Goal: Task Accomplishment & Management: Manage account settings

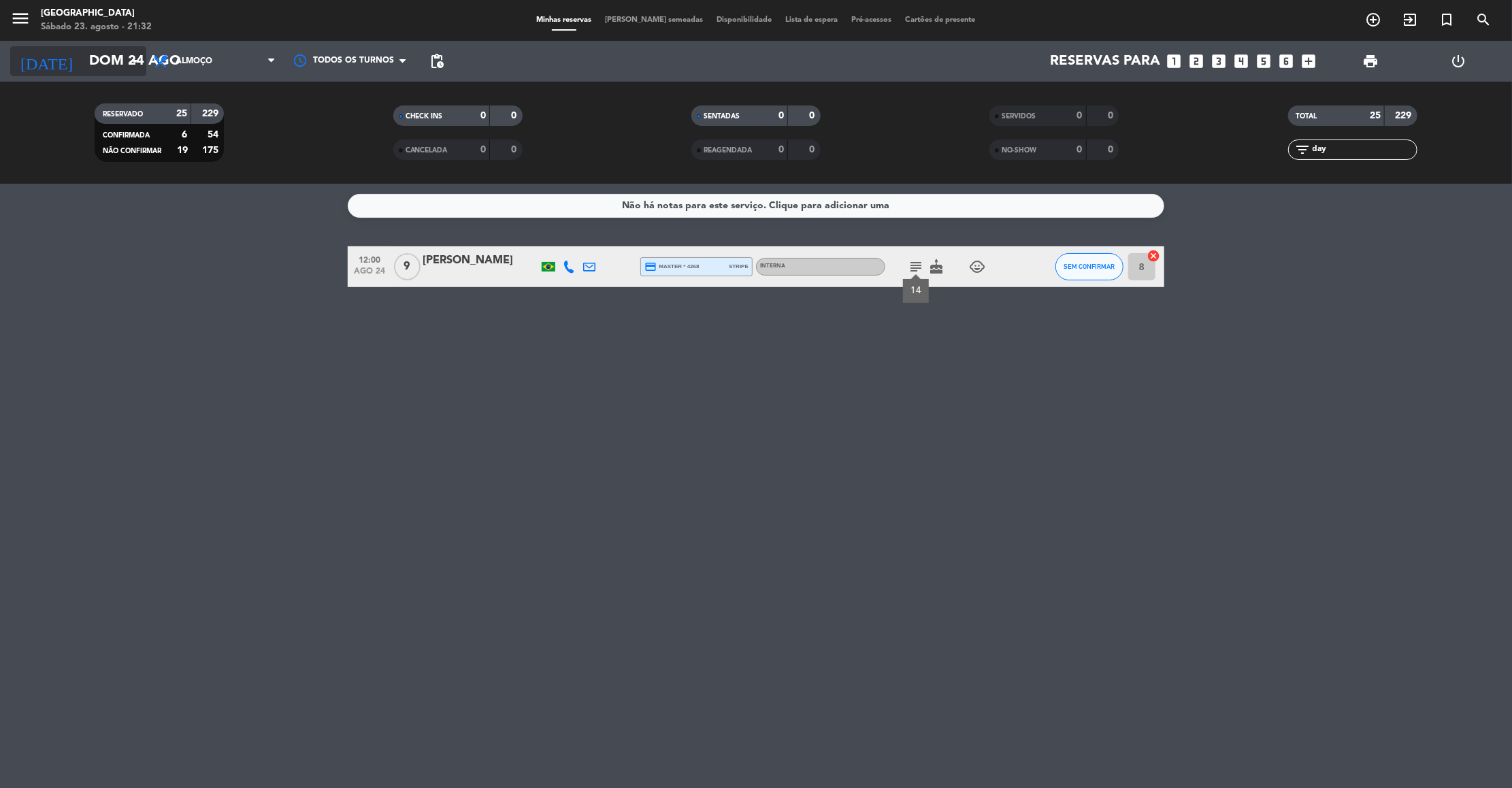
click at [100, 66] on input "Dom 24 ago" at bounding box center [171, 61] width 177 height 30
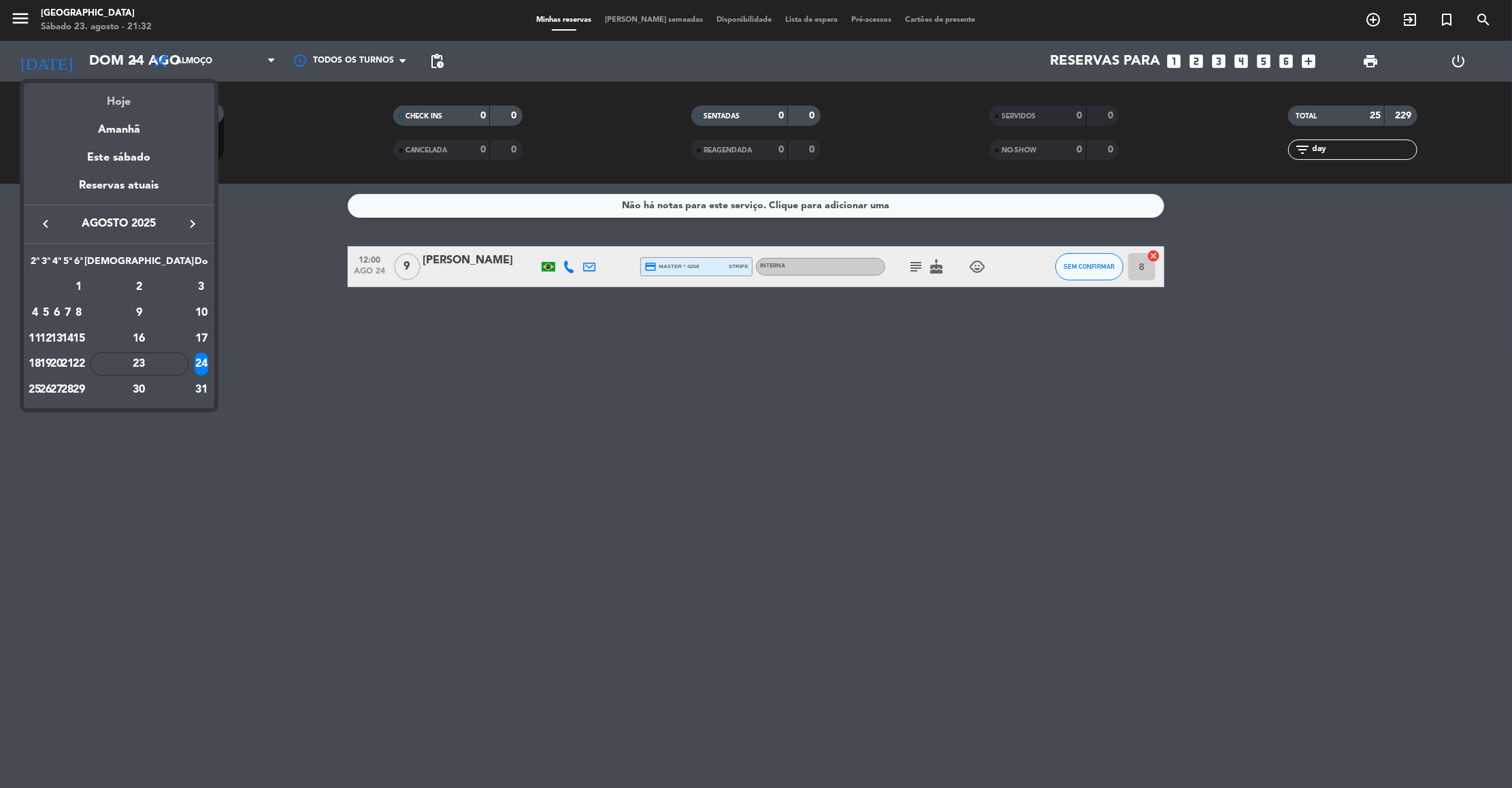
click at [111, 93] on div "Hoje" at bounding box center [118, 96] width 190 height 28
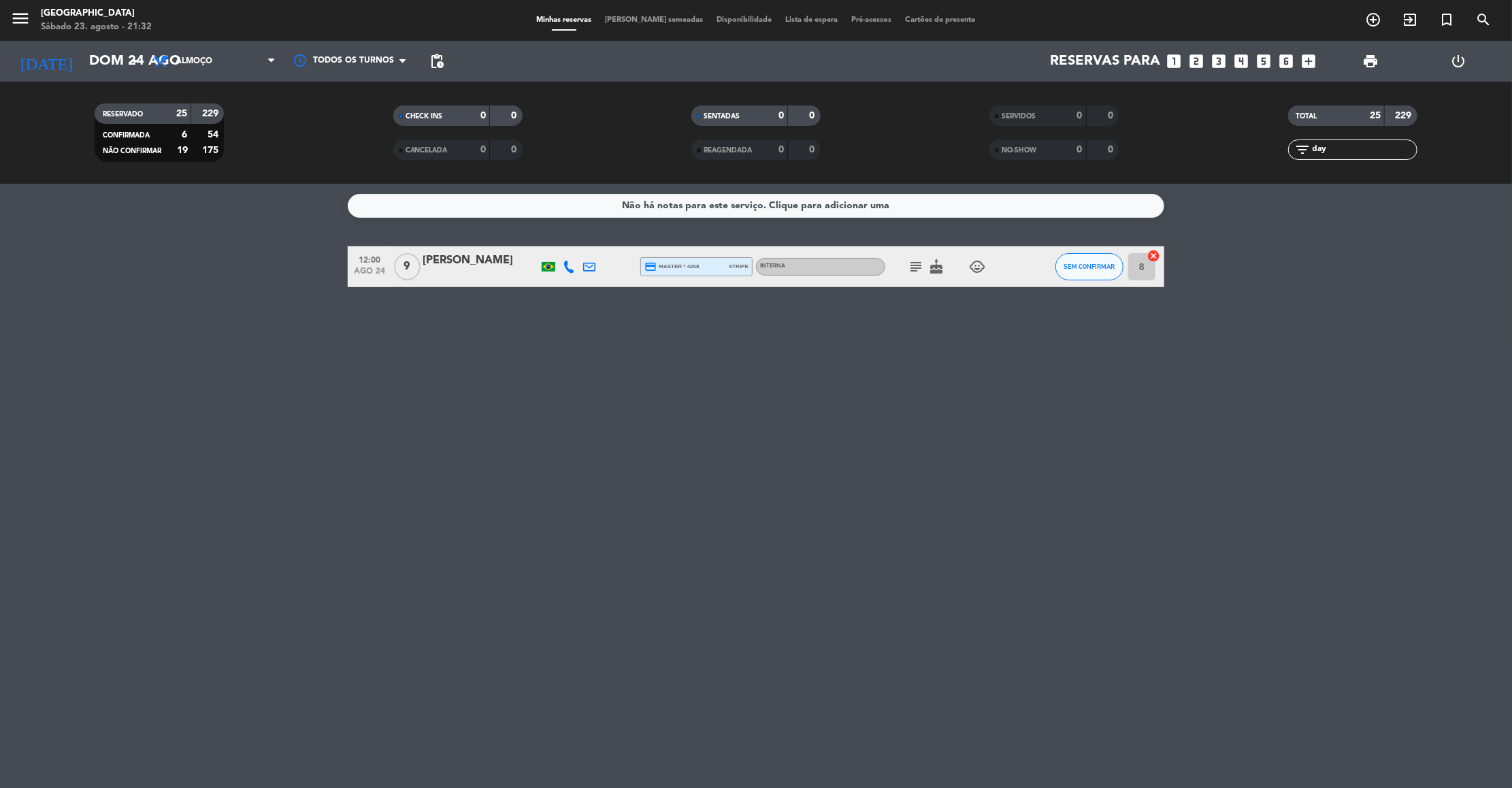
type input "Sáb 23 ago"
click at [249, 56] on span "Almoço" at bounding box center [215, 61] width 136 height 30
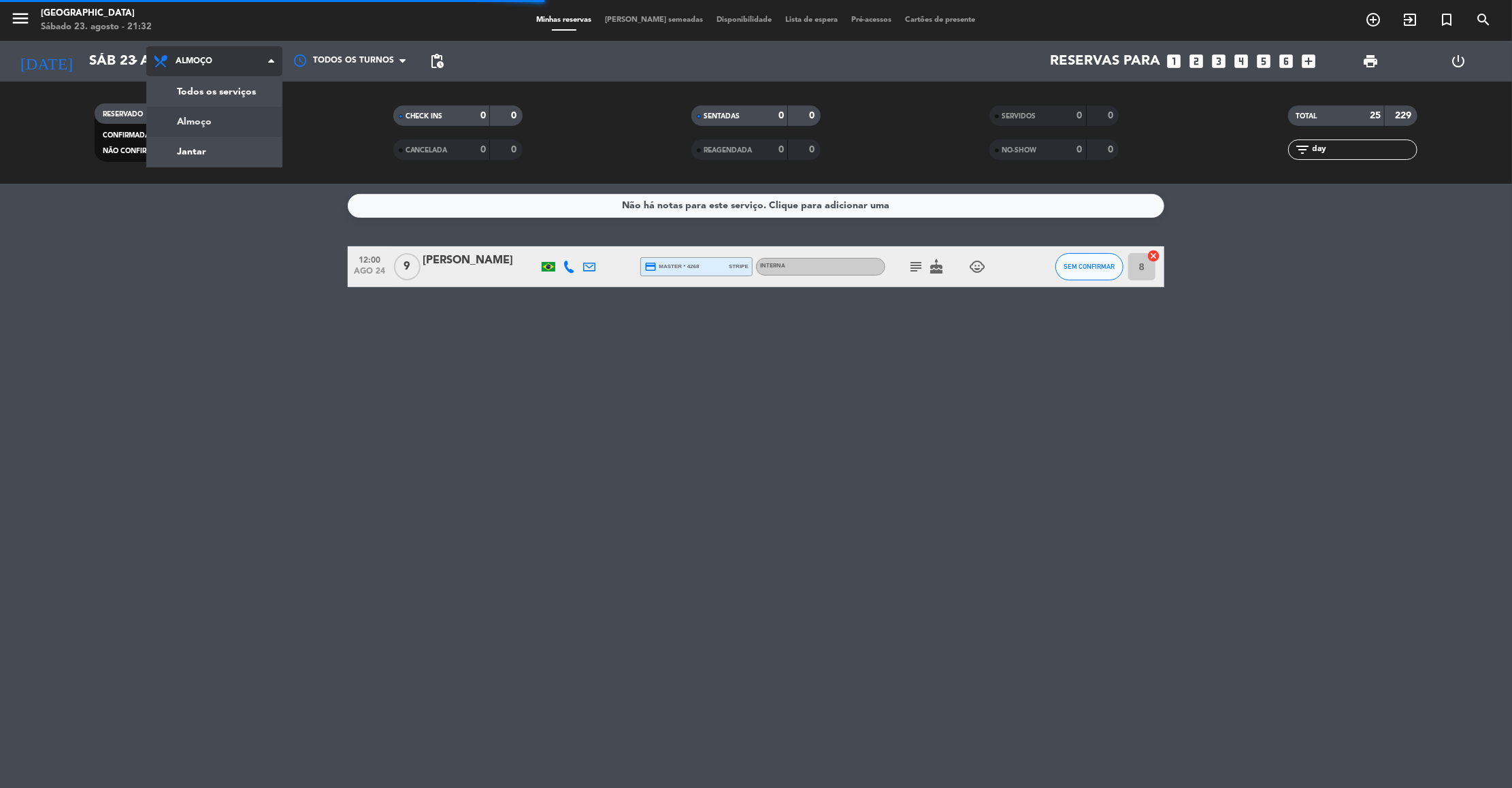
click at [249, 56] on span "Almoço" at bounding box center [215, 61] width 136 height 30
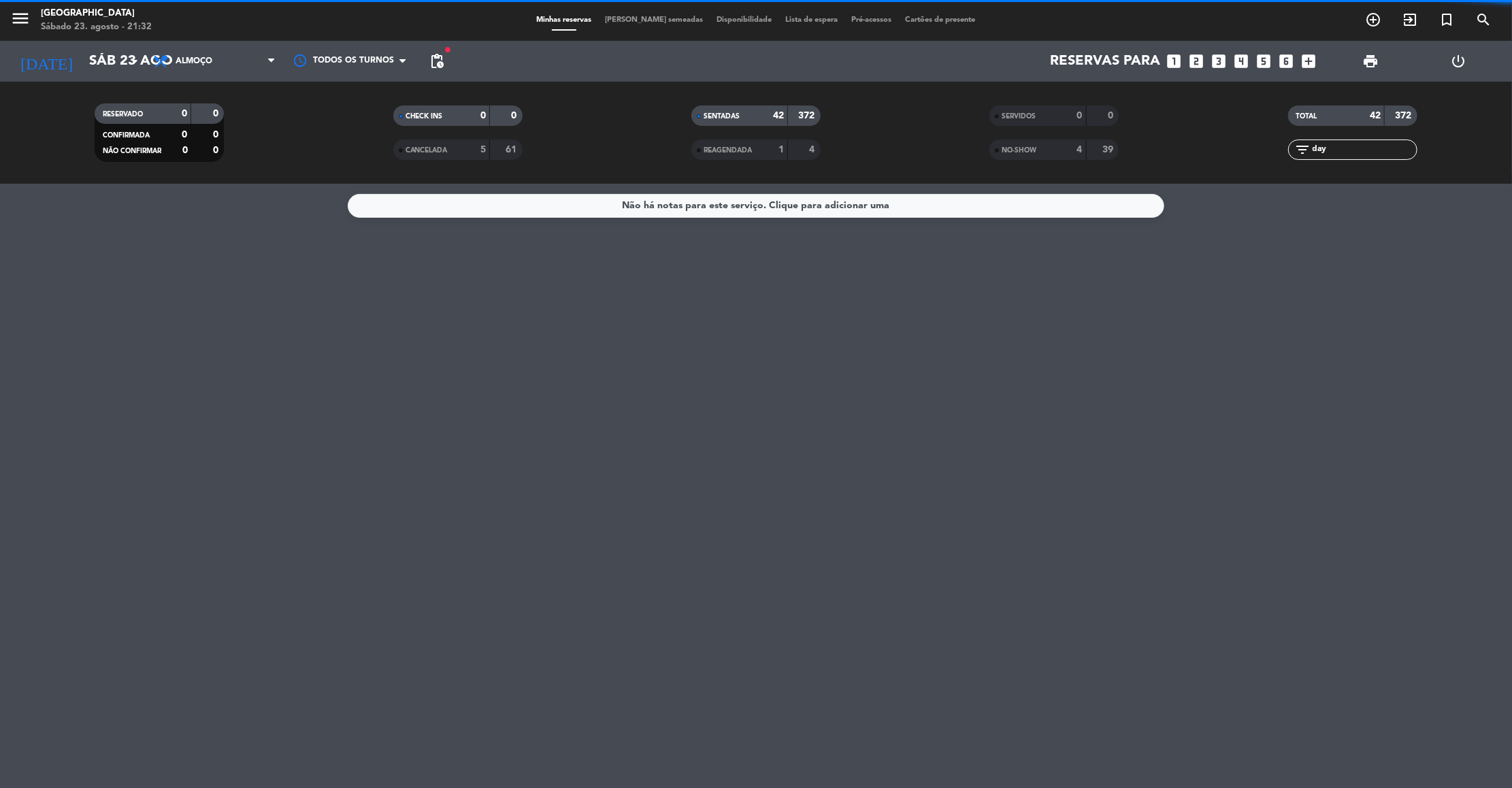
click at [249, 56] on span "Almoço" at bounding box center [215, 61] width 136 height 30
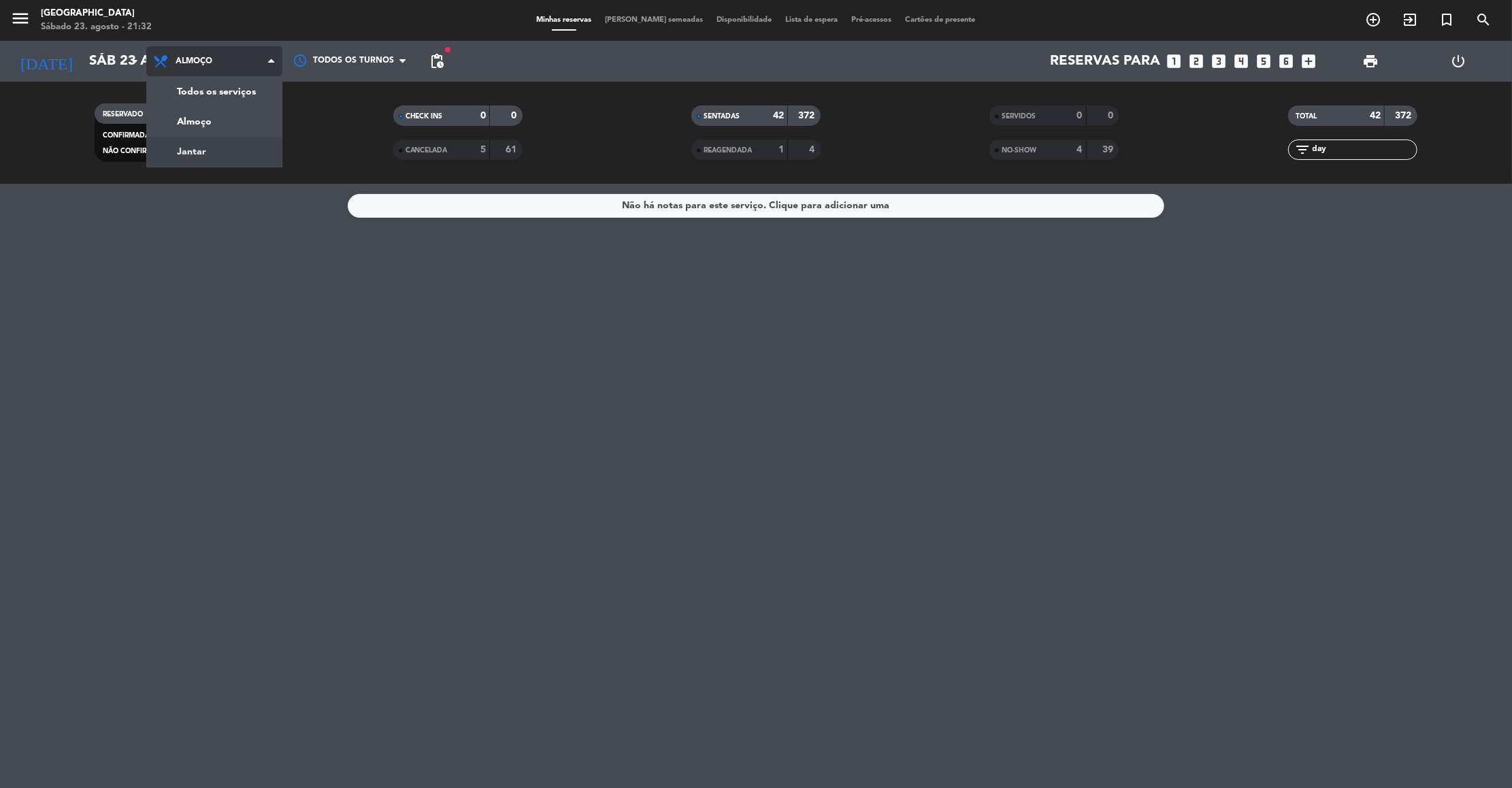
click at [216, 154] on div "menu [GEOGRAPHIC_DATA] Sábado 23. agosto - 21:32 Minhas reservas Mesas semeadas…" at bounding box center [756, 92] width 1512 height 184
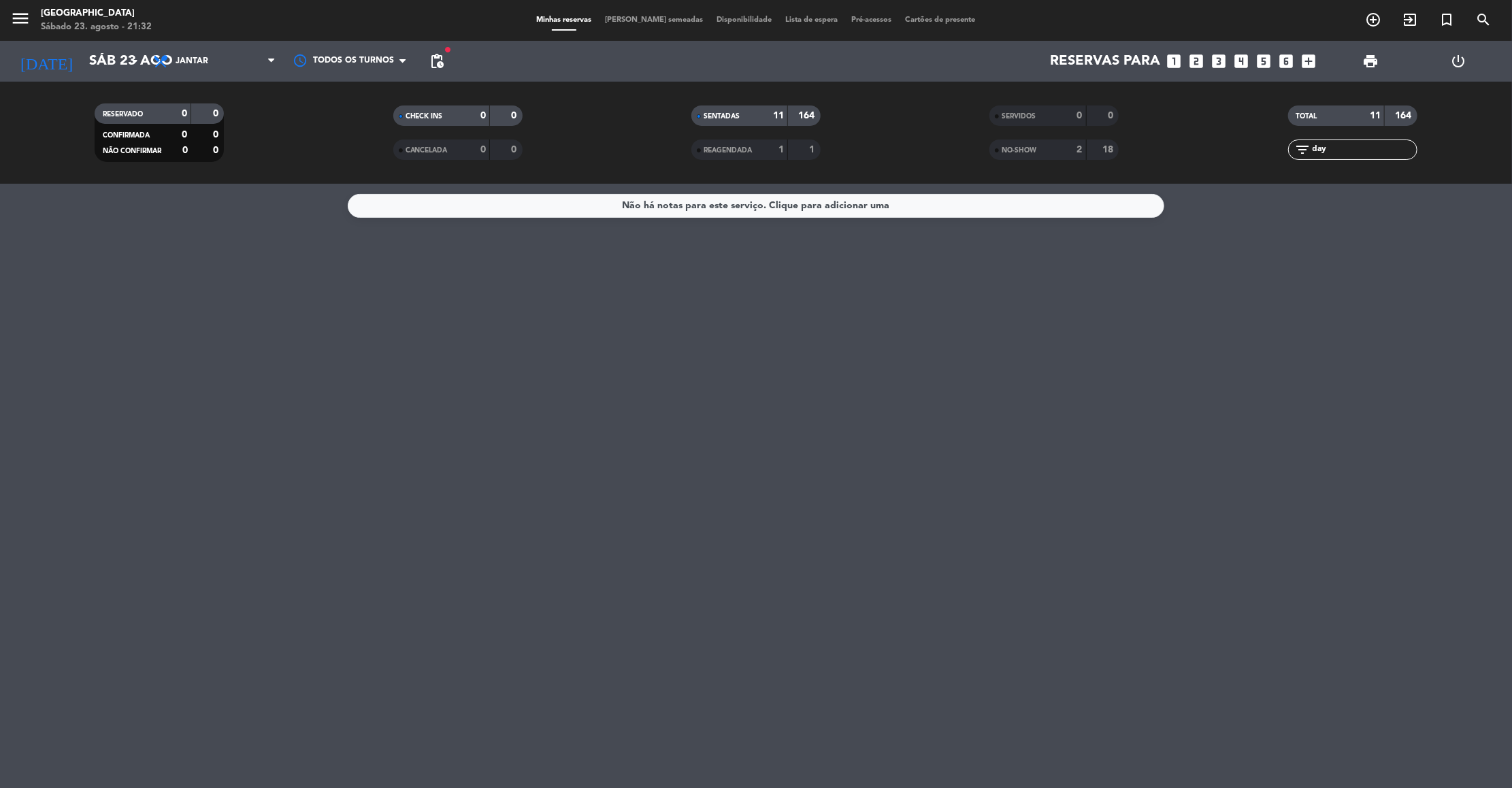
click at [1074, 147] on div "2" at bounding box center [1070, 150] width 28 height 15
drag, startPoint x: 1290, startPoint y: 154, endPoint x: 1249, endPoint y: 153, distance: 41.0
click at [1249, 153] on div "filter_list day" at bounding box center [1353, 149] width 298 height 20
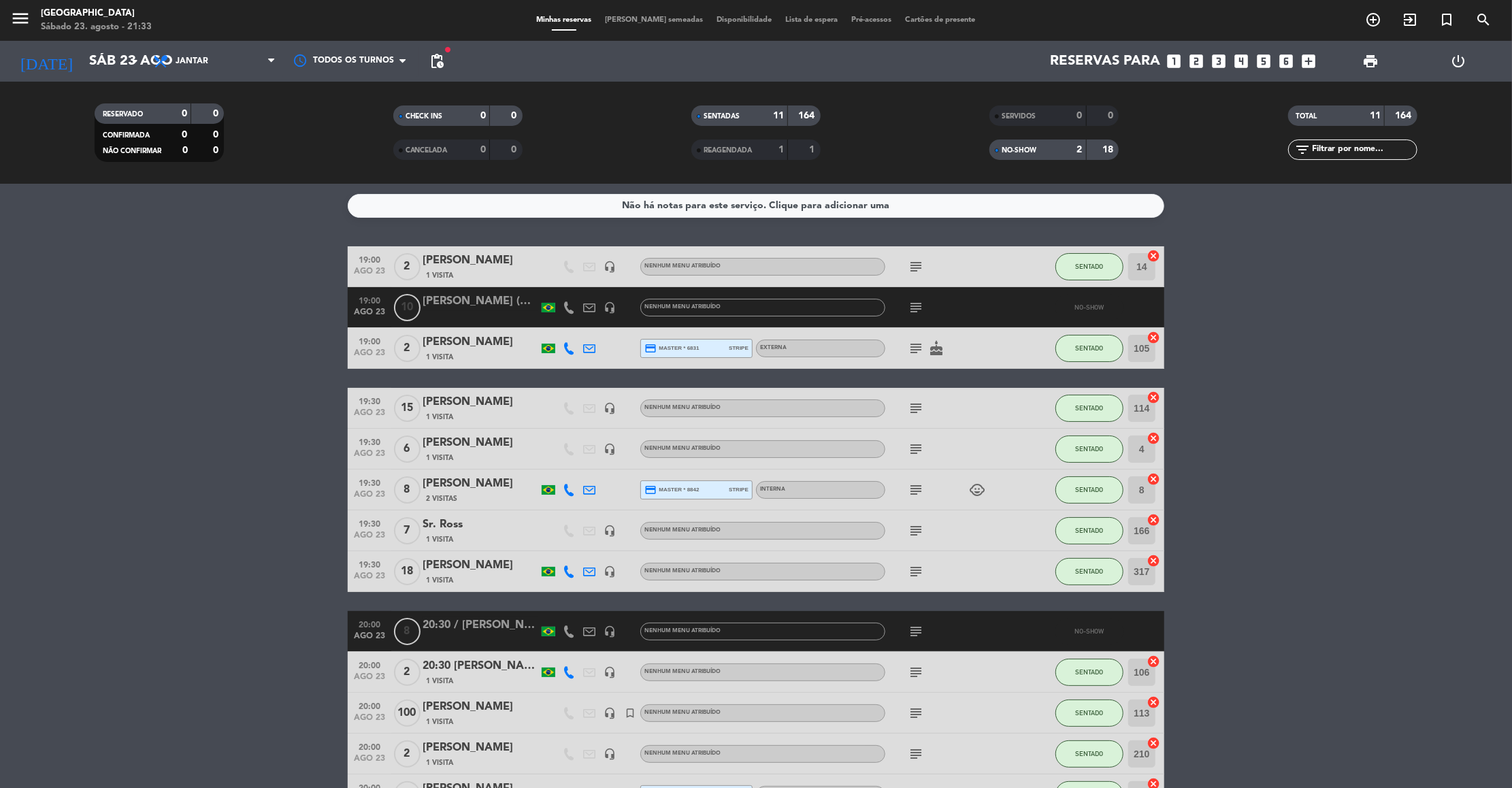
click at [519, 632] on div "20:30 / [PERSON_NAME]" at bounding box center [481, 625] width 116 height 18
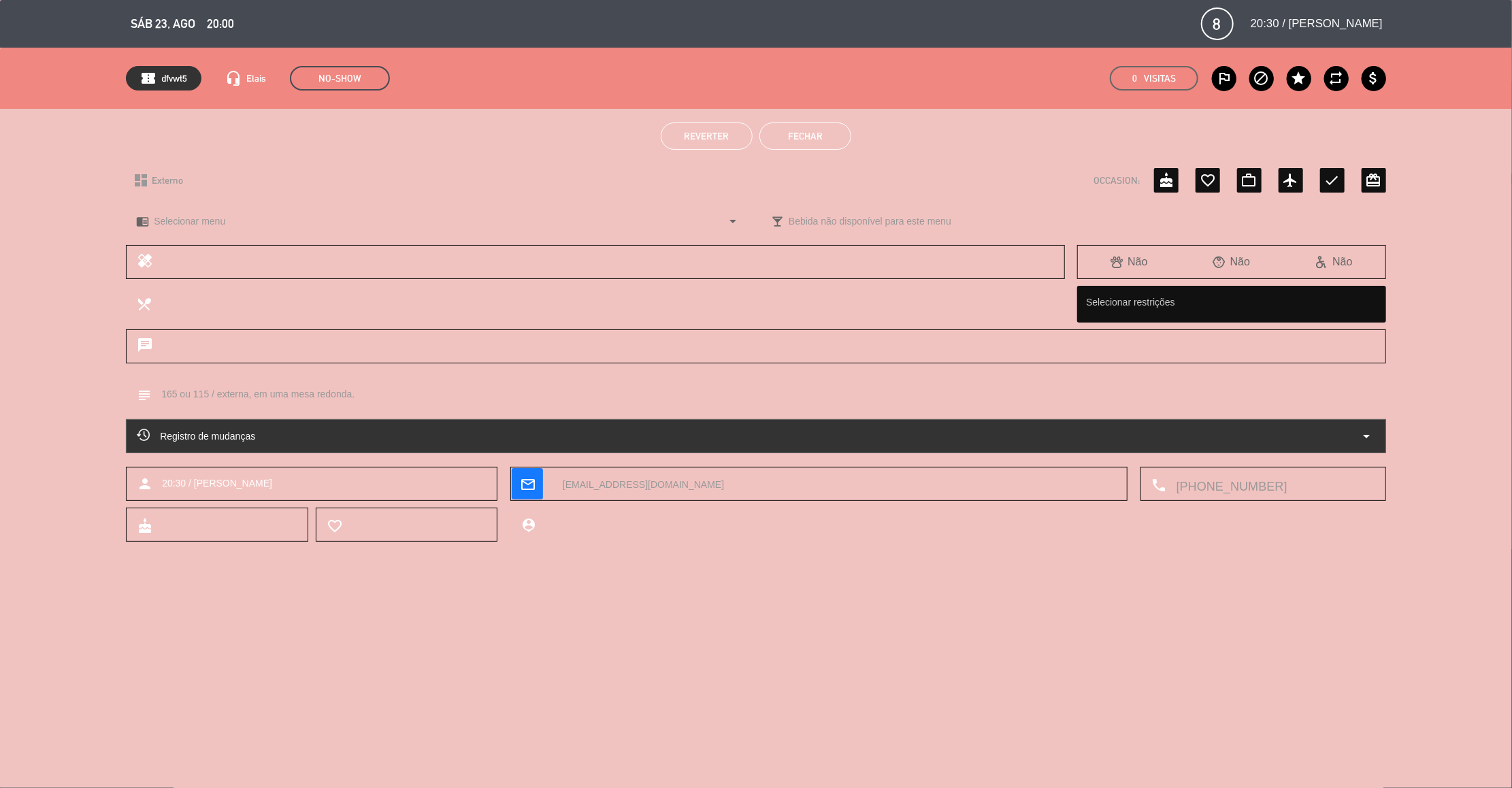
click at [710, 137] on span "Reverter" at bounding box center [707, 135] width 45 height 11
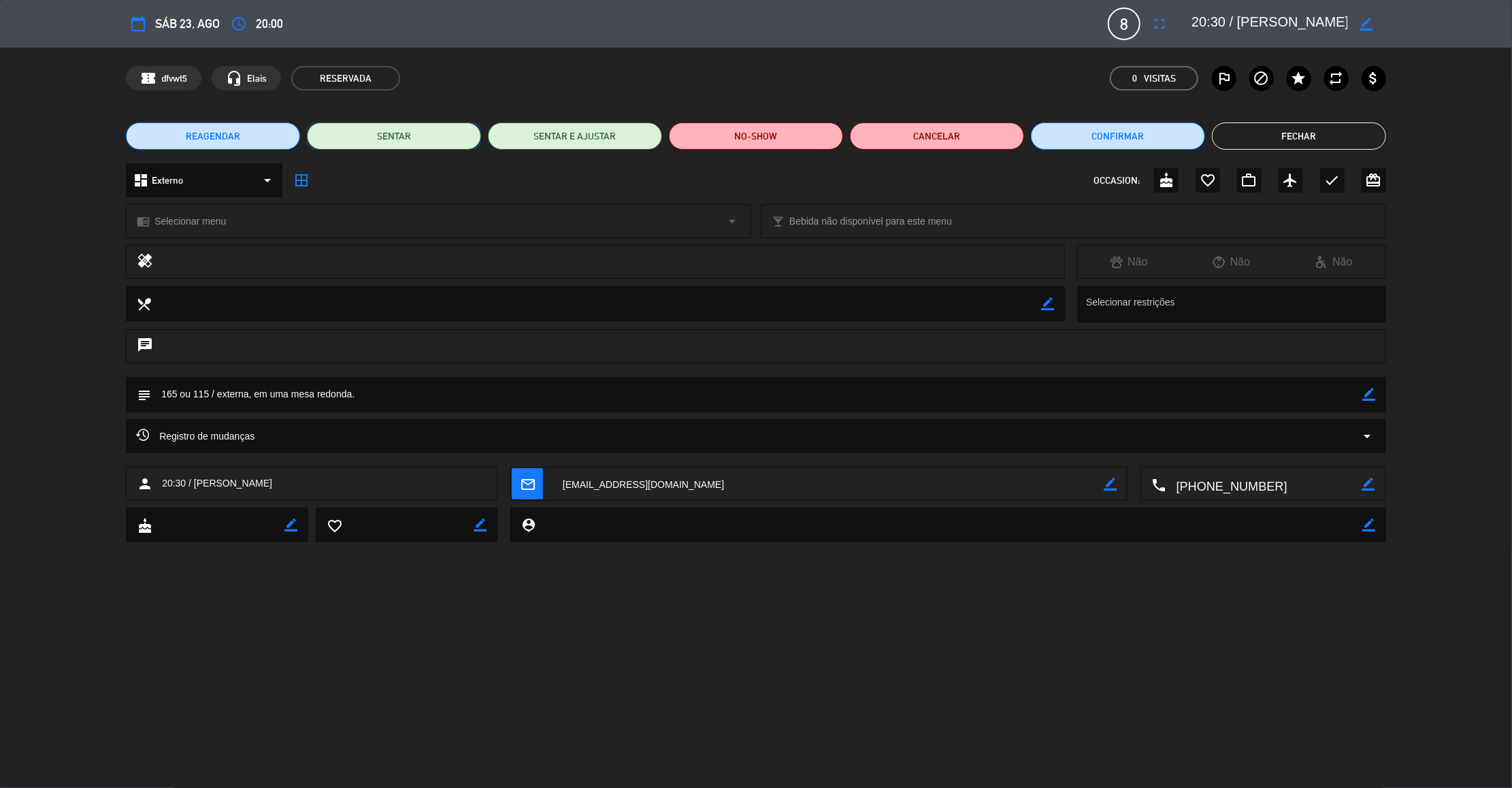
click at [455, 138] on button "SENTAR" at bounding box center [394, 136] width 174 height 28
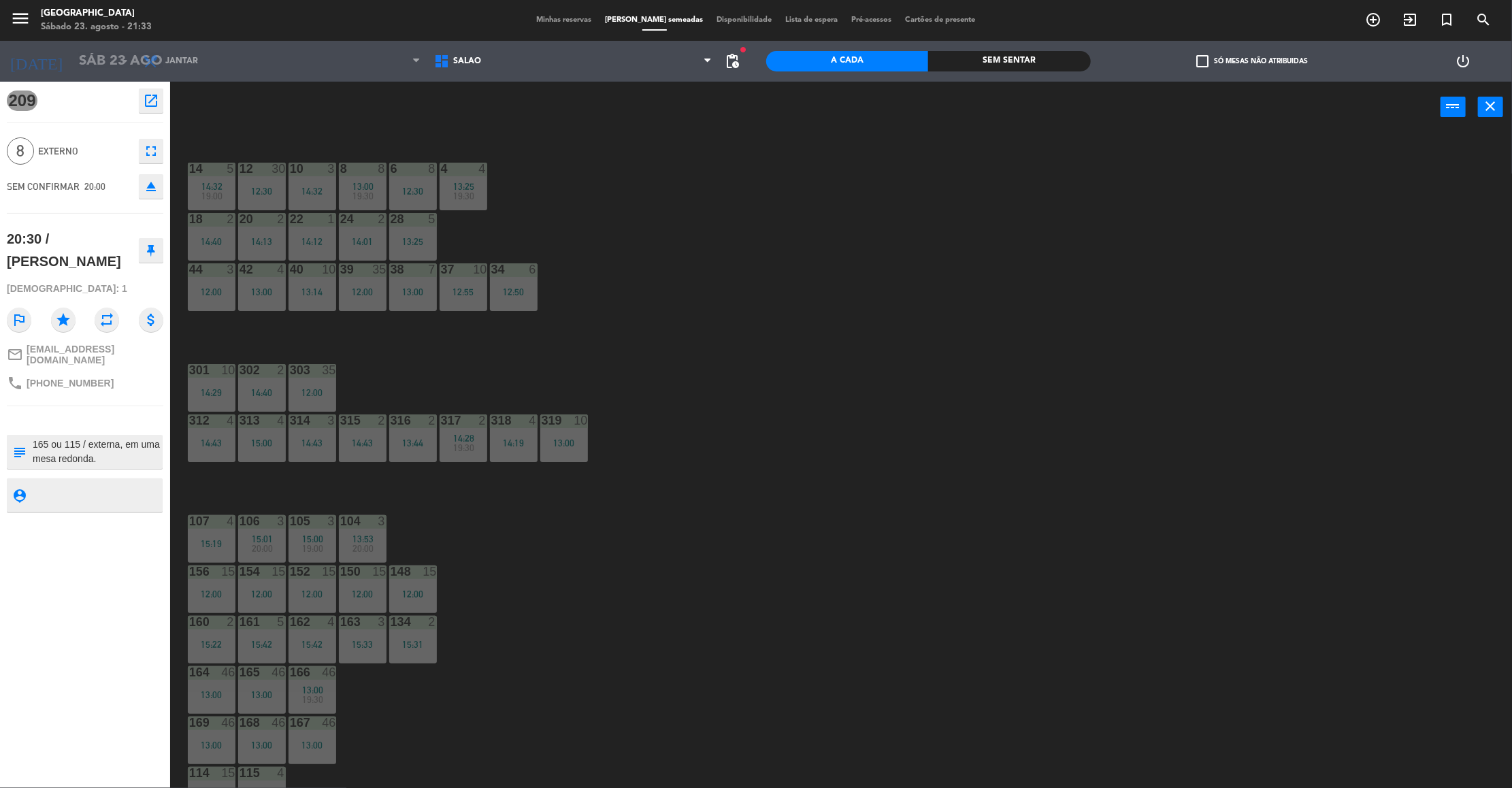
click at [588, 557] on div "14 5 14:32 19:00 12 30 12:30 10 3 14:32 8 8 13:00 19:30 6 8 12:30 4 4 13:25 19:…" at bounding box center [848, 465] width 1327 height 655
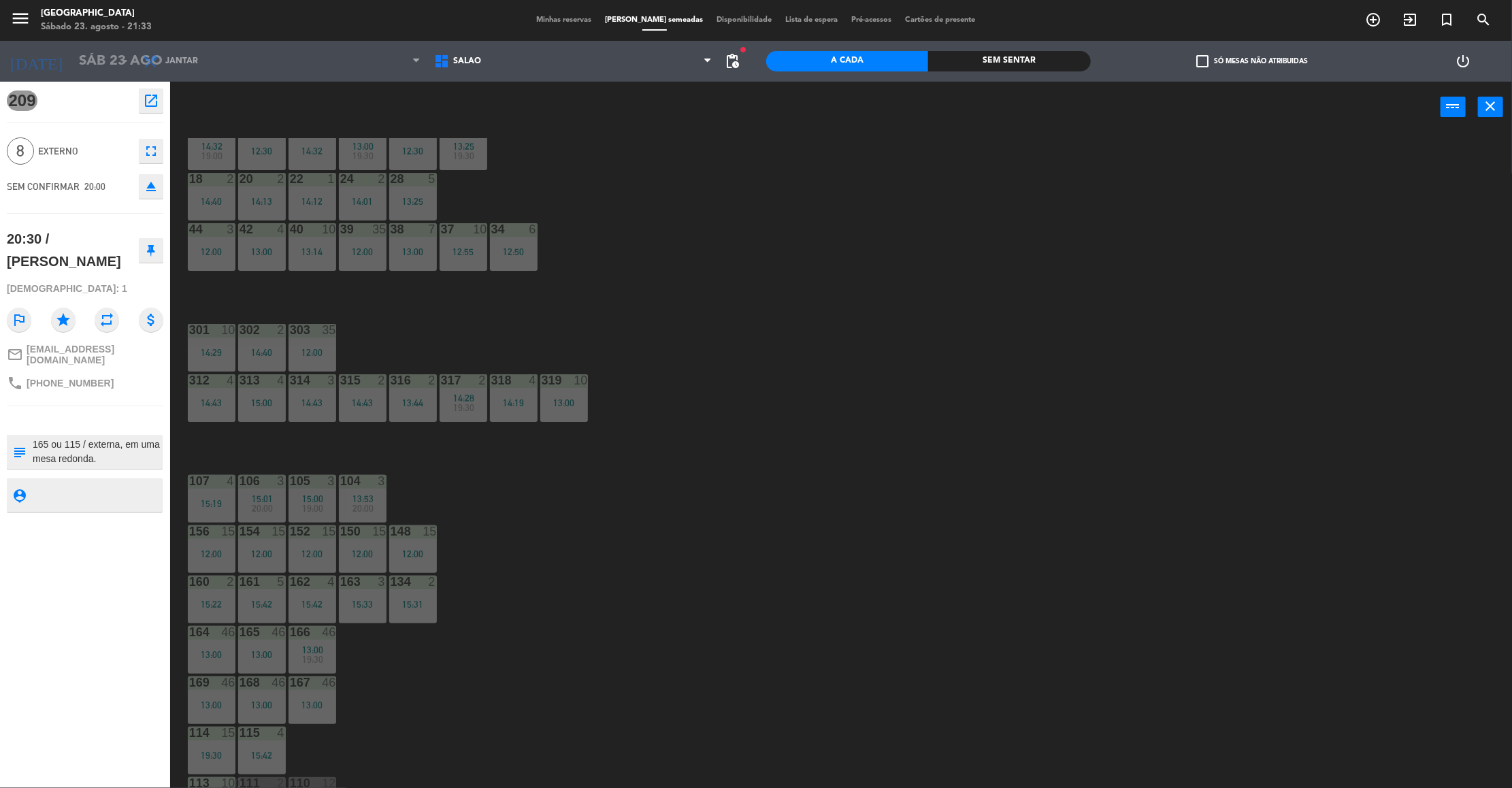
scroll to position [171, 0]
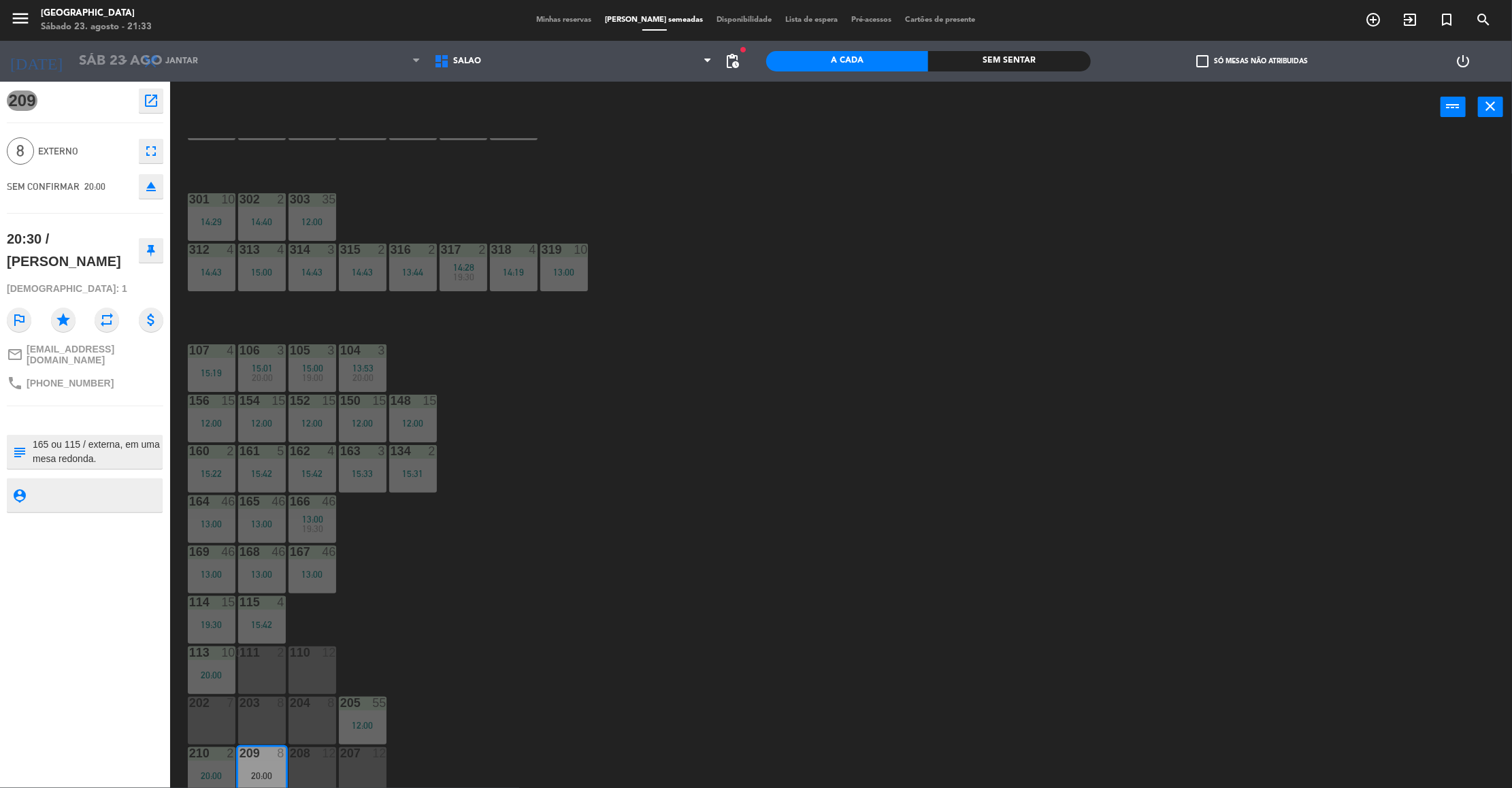
click at [304, 672] on div "110 12" at bounding box center [312, 670] width 48 height 48
click at [274, 664] on div "111 2" at bounding box center [262, 670] width 48 height 48
click at [346, 656] on div "14 5 14:32 19:00 12 30 12:30 10 3 14:32 8 8 13:00 19:30 6 8 12:30 4 4 13:25 19:…" at bounding box center [848, 465] width 1327 height 655
click at [321, 665] on div "110 12" at bounding box center [312, 670] width 48 height 48
click at [296, 667] on div "110 12" at bounding box center [312, 670] width 48 height 48
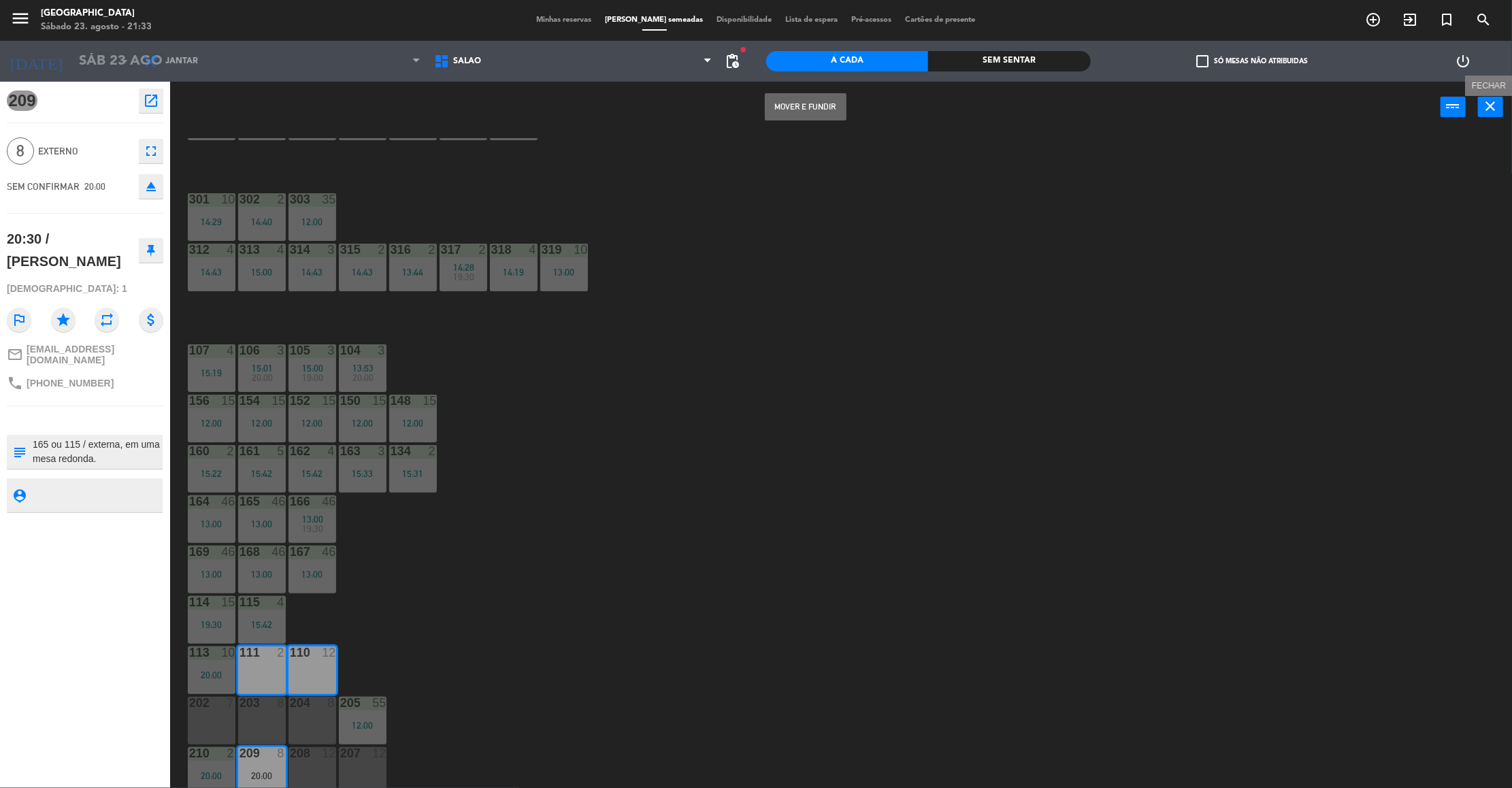
click at [1498, 107] on icon "close" at bounding box center [1491, 106] width 16 height 16
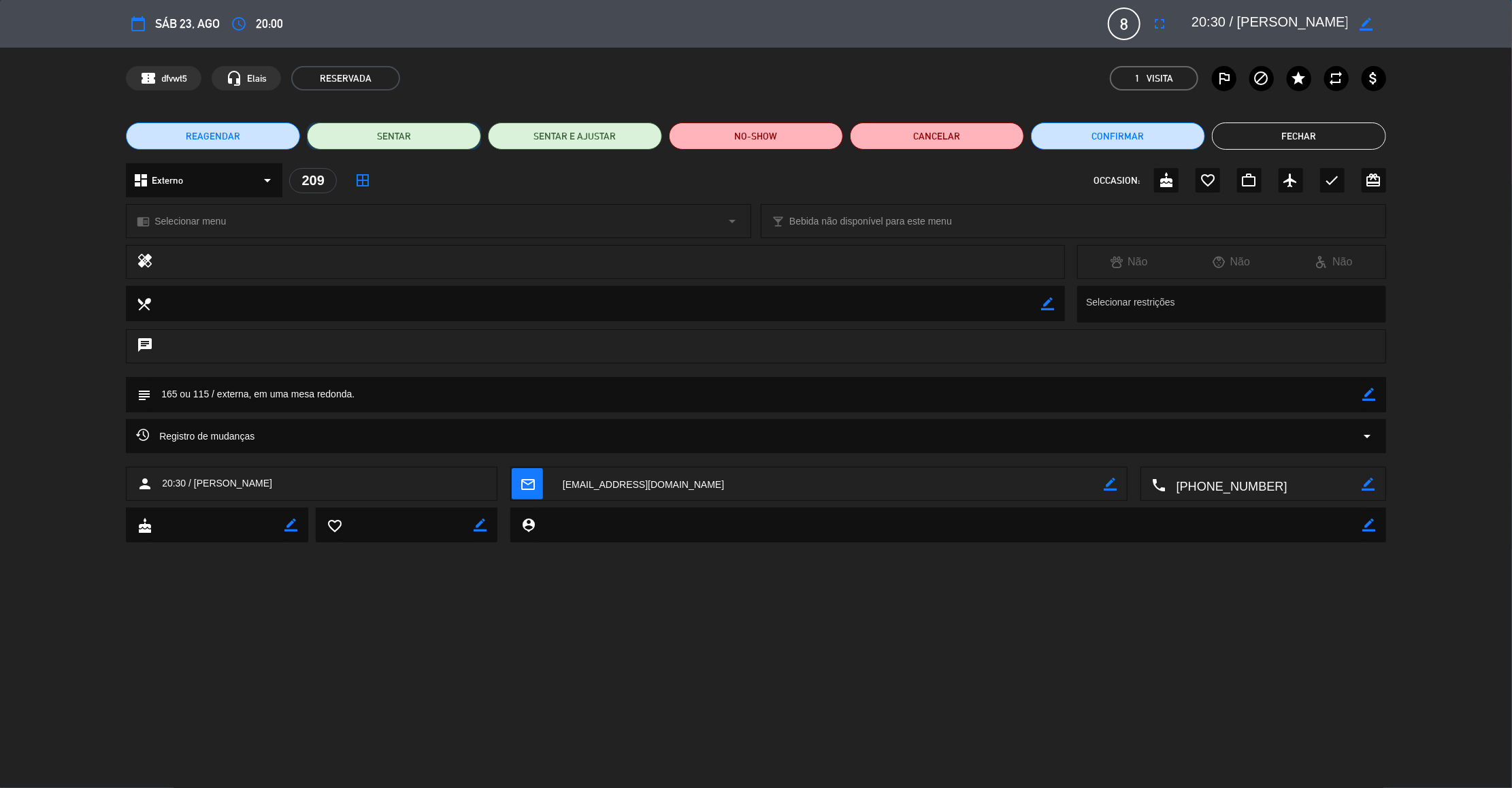
click at [433, 146] on button "SENTAR" at bounding box center [394, 136] width 174 height 28
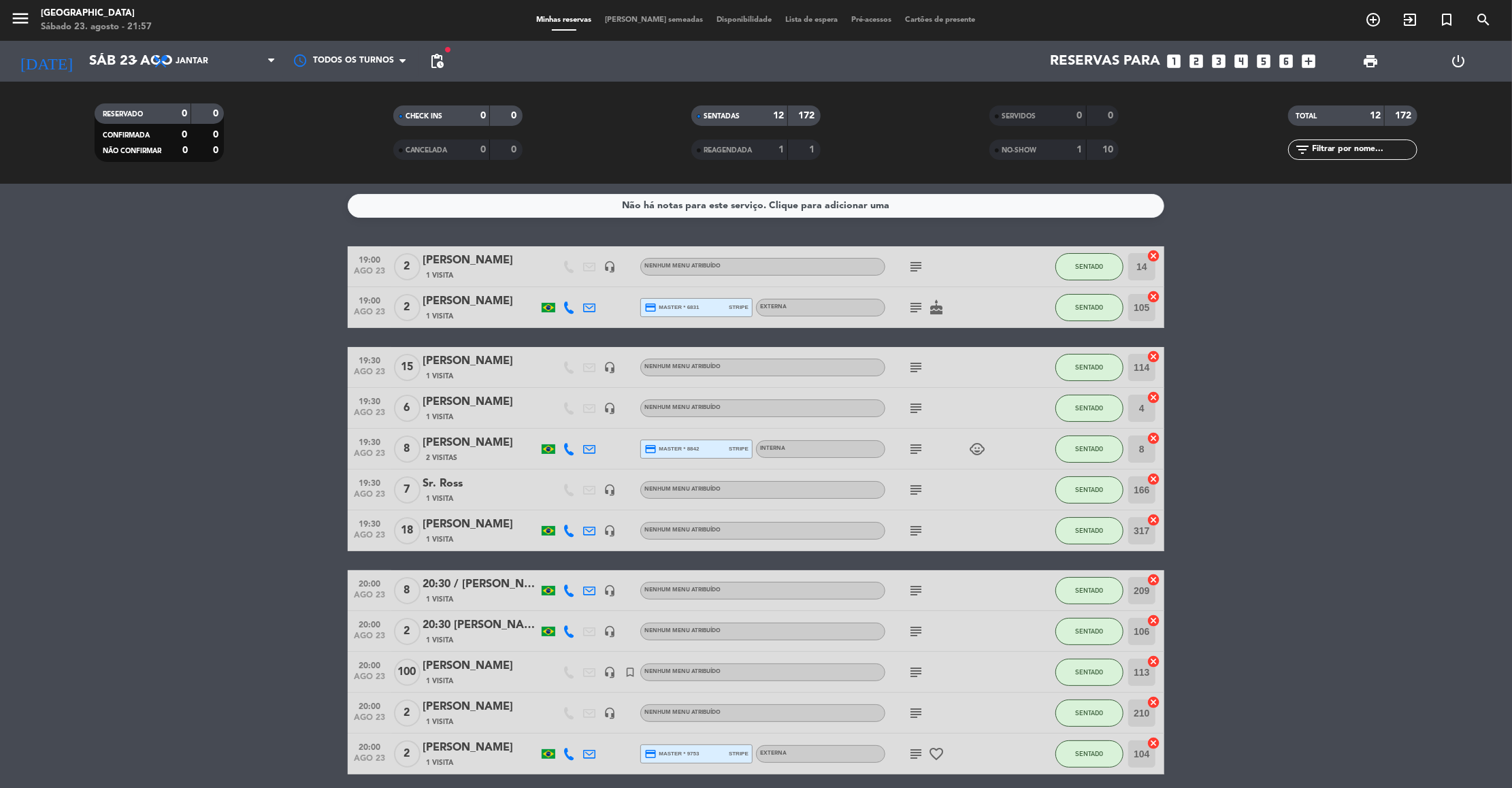
click at [912, 305] on icon "subject" at bounding box center [916, 308] width 16 height 16
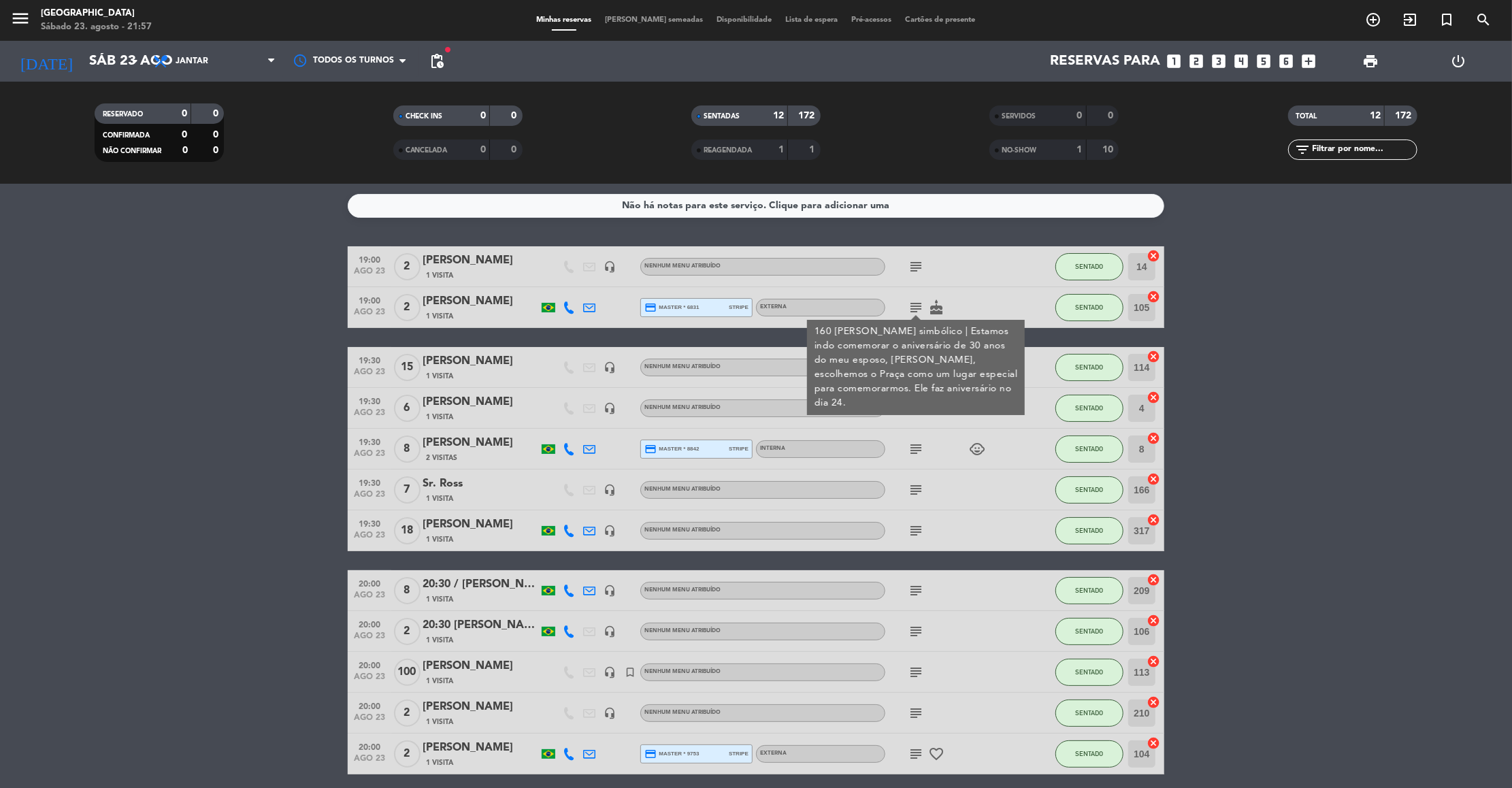
click at [976, 293] on div "subject 160 [PERSON_NAME] simbólico | Estamos indo comemorar o aniversário de 3…" at bounding box center [946, 307] width 122 height 40
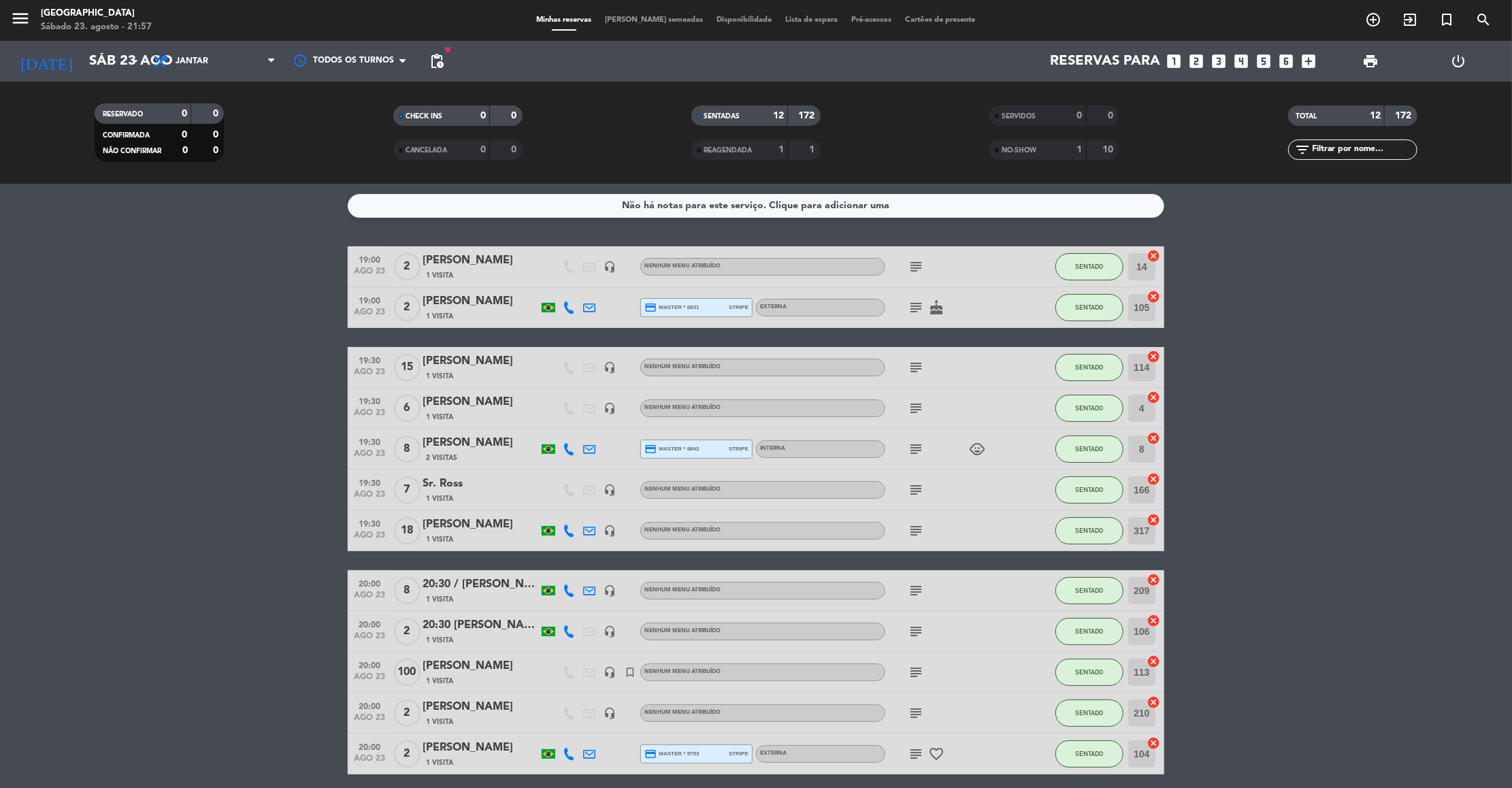
click at [916, 635] on icon "subject" at bounding box center [916, 631] width 16 height 16
click at [918, 750] on icon "subject" at bounding box center [916, 753] width 16 height 16
click at [940, 679] on div "subject" at bounding box center [946, 672] width 122 height 40
click at [918, 705] on icon "subject" at bounding box center [916, 713] width 16 height 16
